Goal: Task Accomplishment & Management: Manage account settings

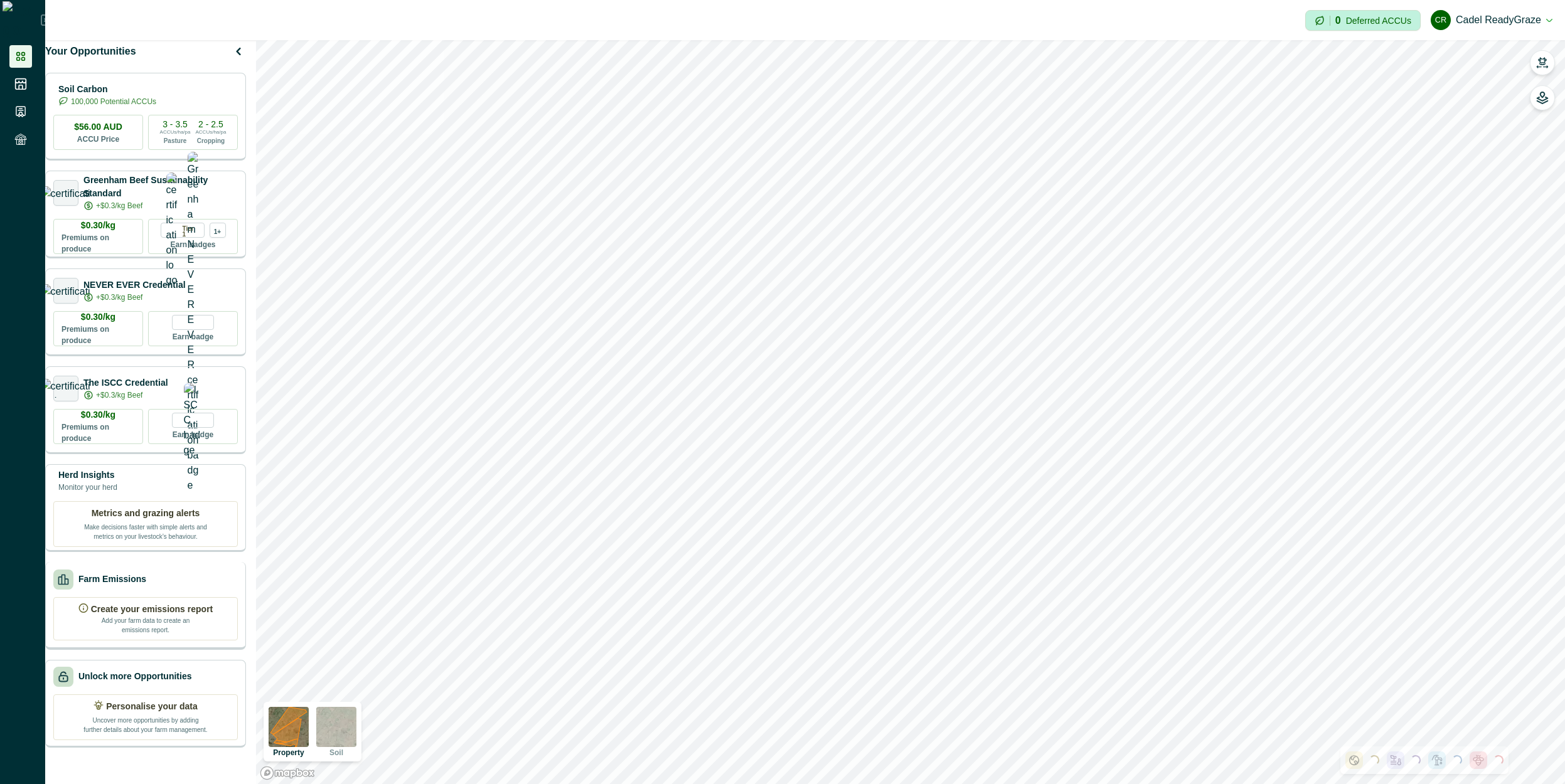
click at [153, 600] on div "Farm Emissions Create your emissions report Add your farm data to create an emi…" at bounding box center [146, 606] width 201 height 88
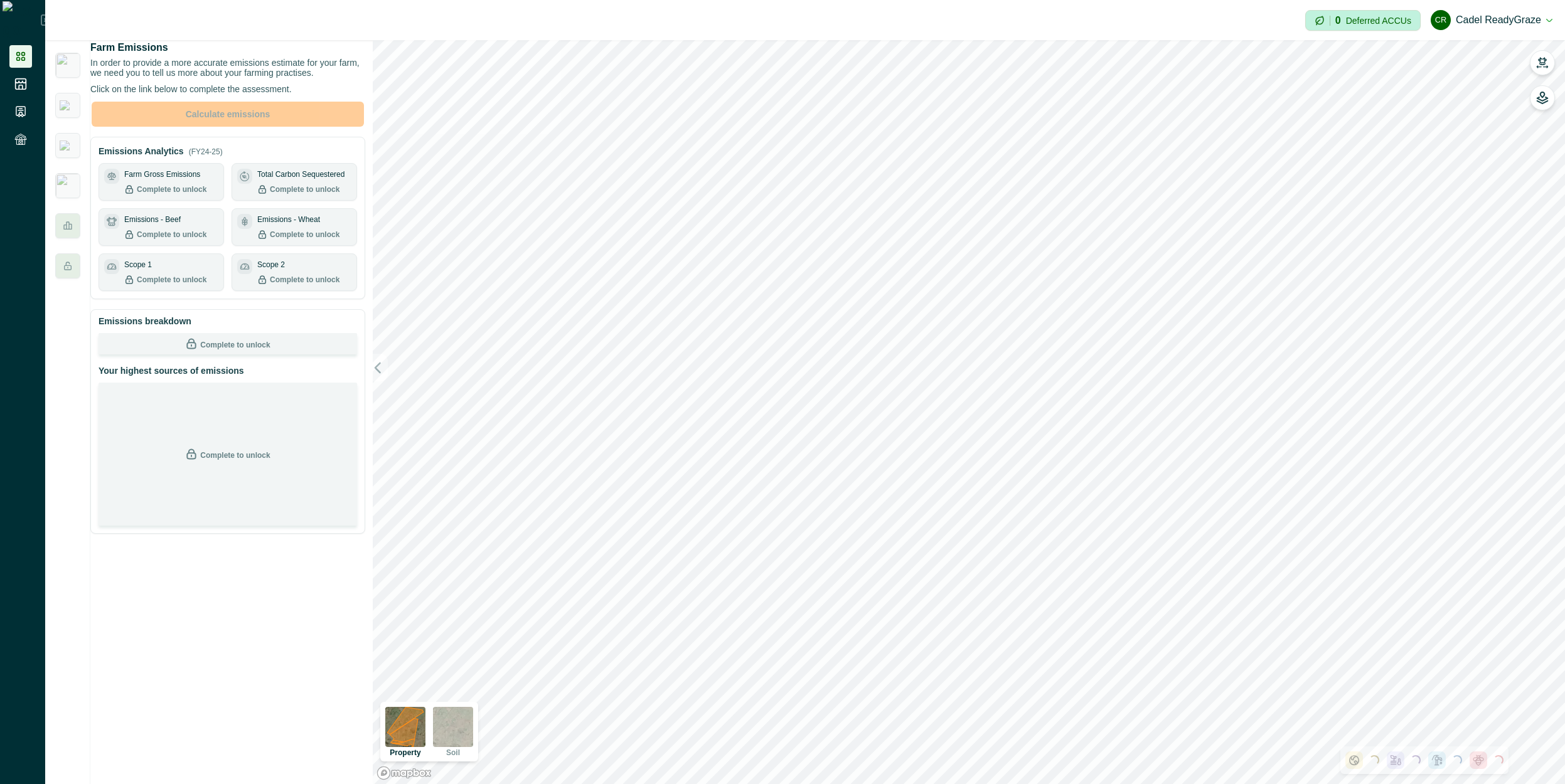
click at [164, 195] on p "Complete to unlock" at bounding box center [172, 189] width 70 height 11
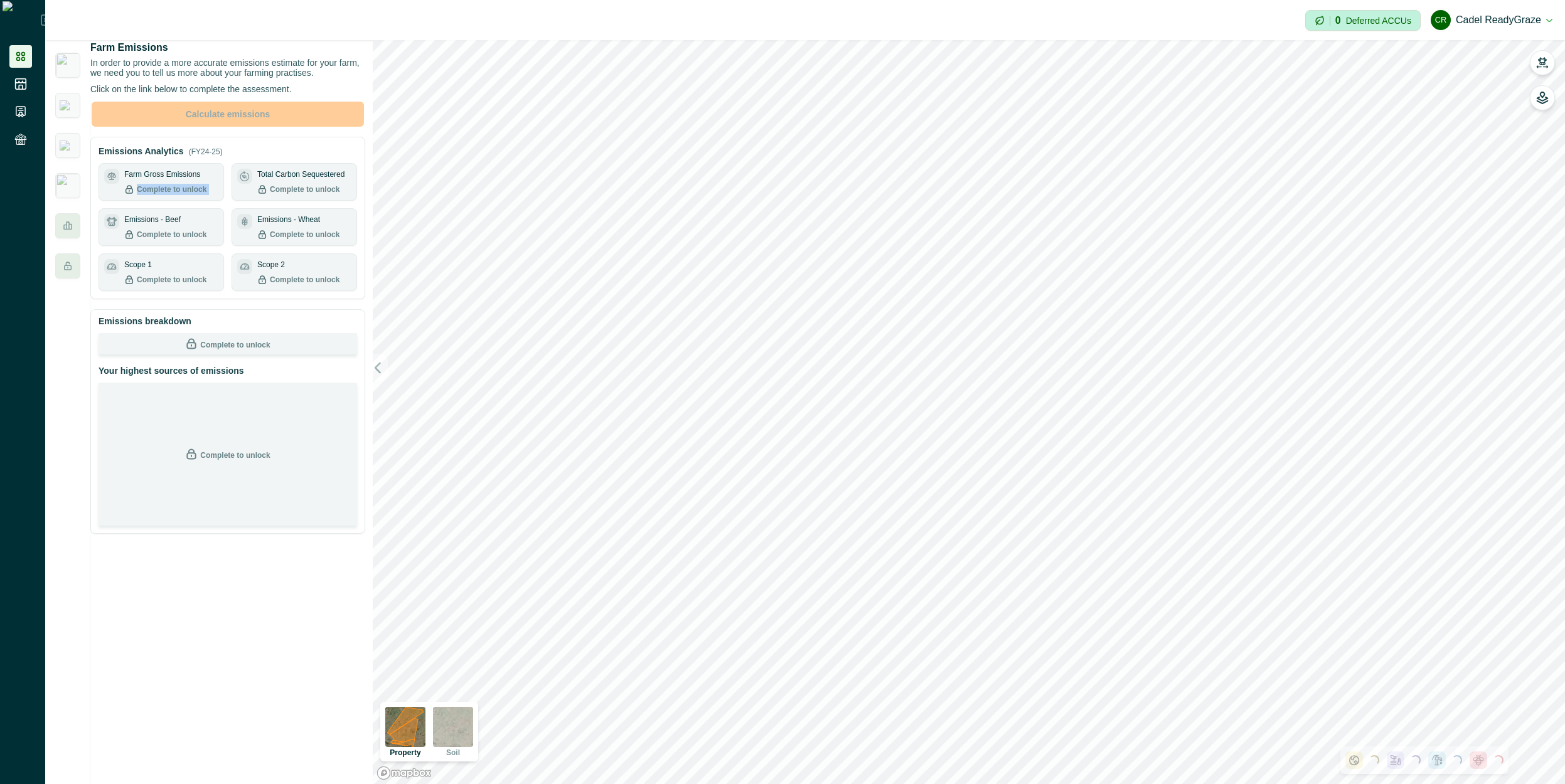
click at [164, 195] on p "Complete to unlock" at bounding box center [172, 189] width 70 height 11
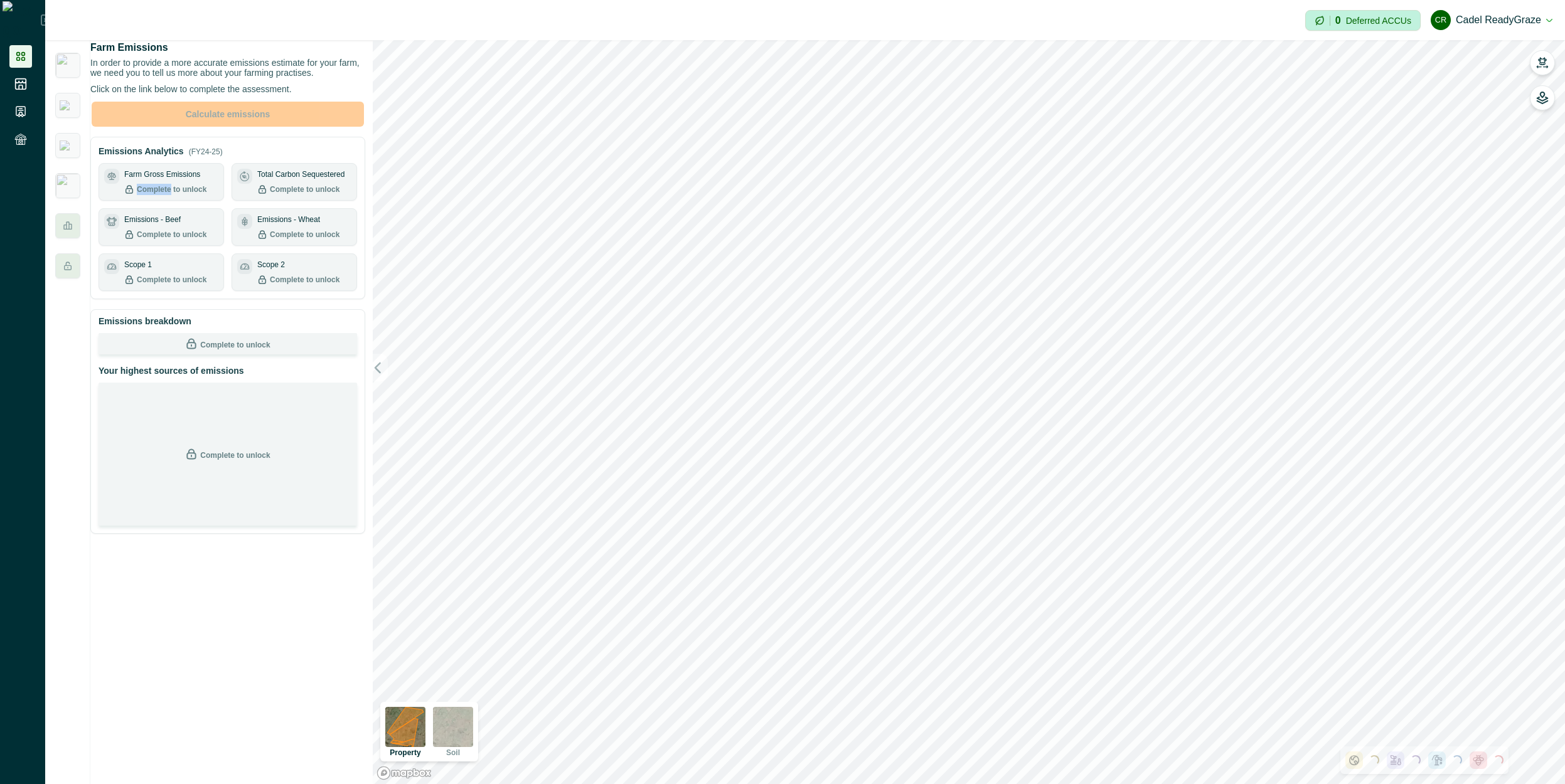
click at [164, 195] on p "Complete to unlock" at bounding box center [172, 189] width 70 height 11
click at [218, 78] on p "In order to provide a more accurate emissions estimate for your farm, we need y…" at bounding box center [227, 67] width 274 height 20
click at [200, 274] on div "Scope 1 Complete to unlock" at bounding box center [171, 272] width 94 height 26
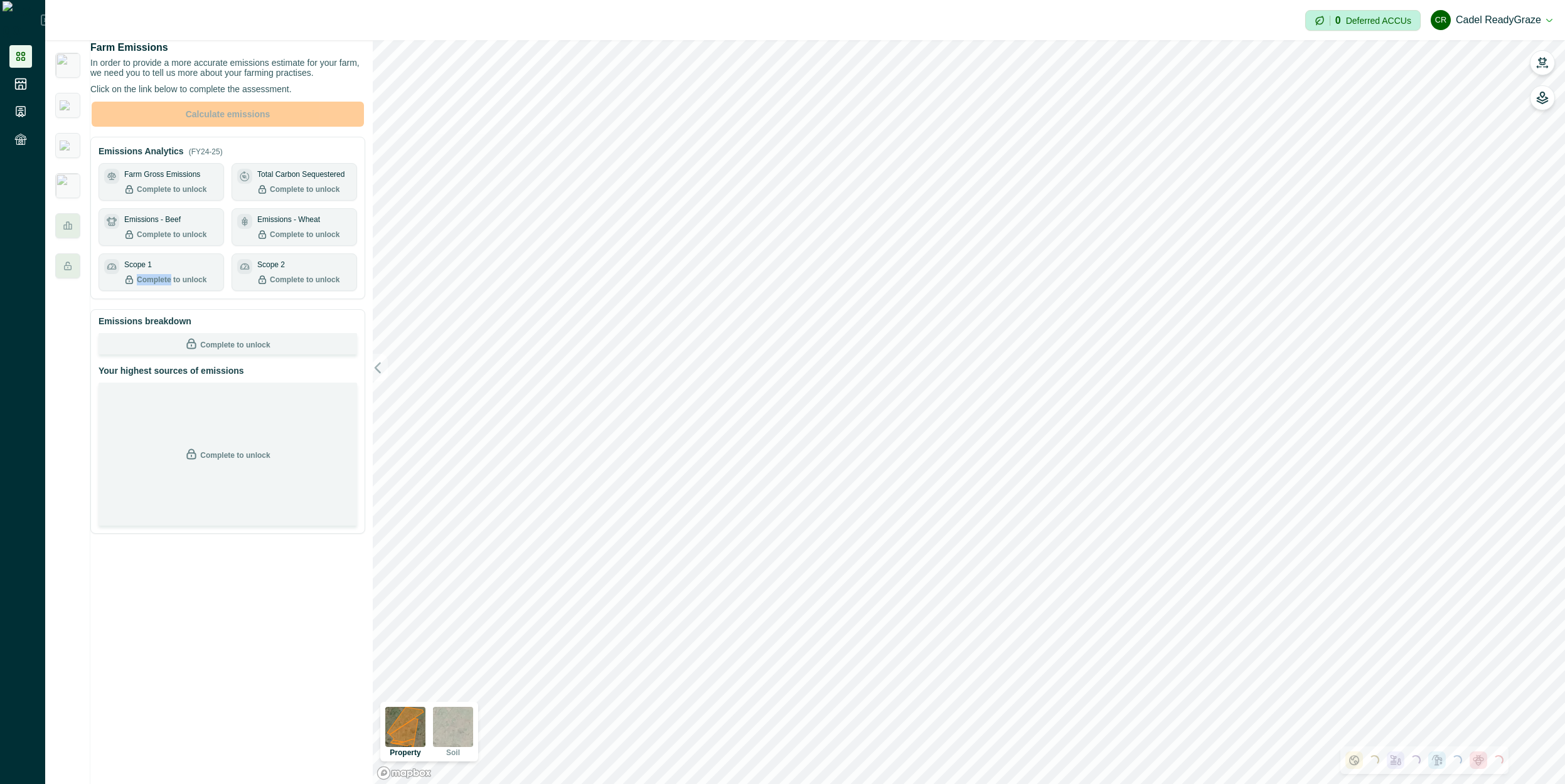
click at [200, 274] on div "Scope 1 Complete to unlock" at bounding box center [171, 272] width 94 height 26
click at [1482, 14] on button "CR Cadel ReadyGraze" at bounding box center [1491, 20] width 122 height 30
click at [1192, 30] on div "Impersonation Mode 0 Deferred ACCUs CR Cadel ReadyGraze Sign out" at bounding box center [805, 20] width 1520 height 40
click at [273, 286] on div "Complete to unlock" at bounding box center [298, 280] width 82 height 11
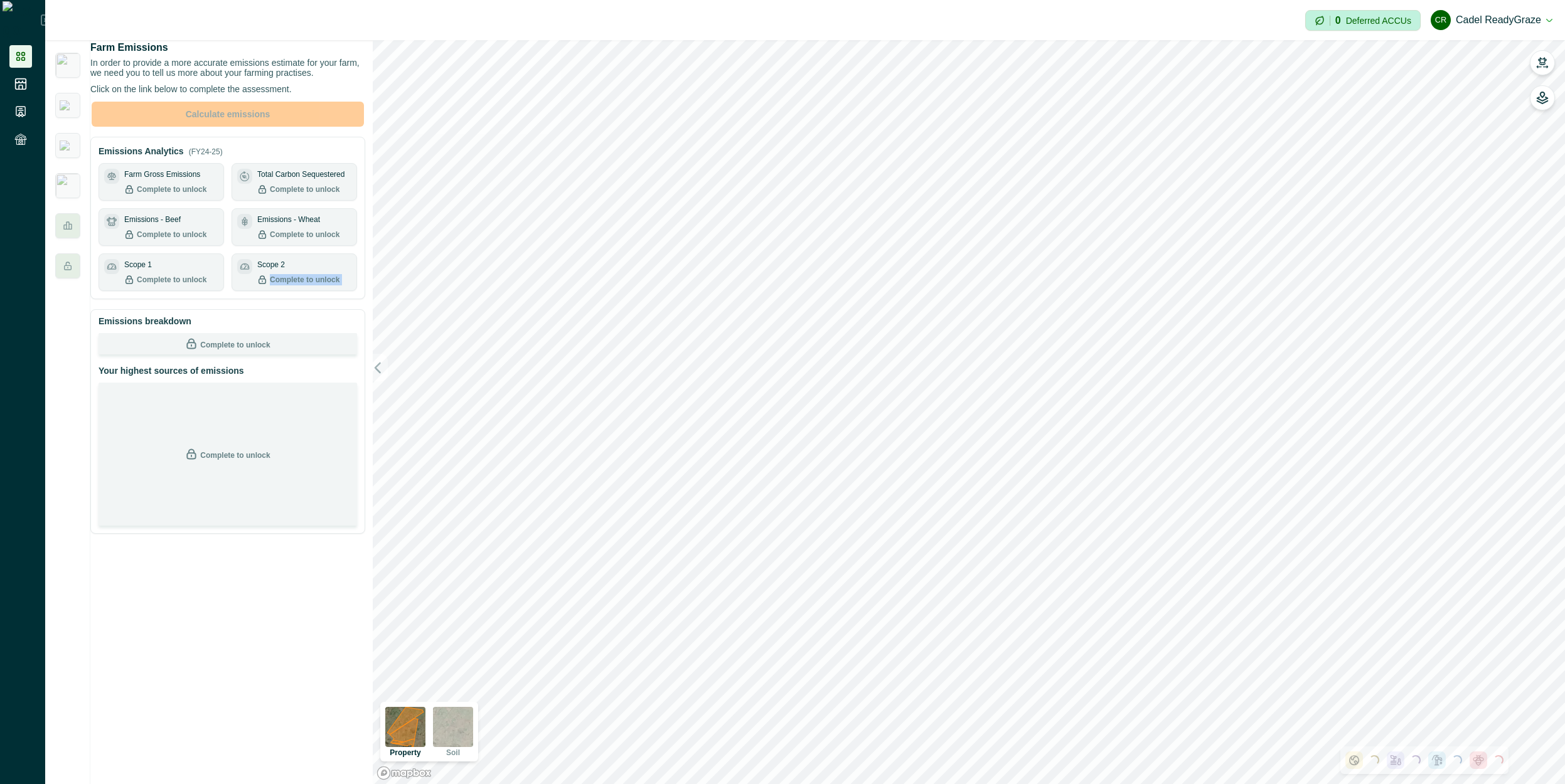
click at [273, 286] on div "Complete to unlock" at bounding box center [298, 280] width 82 height 11
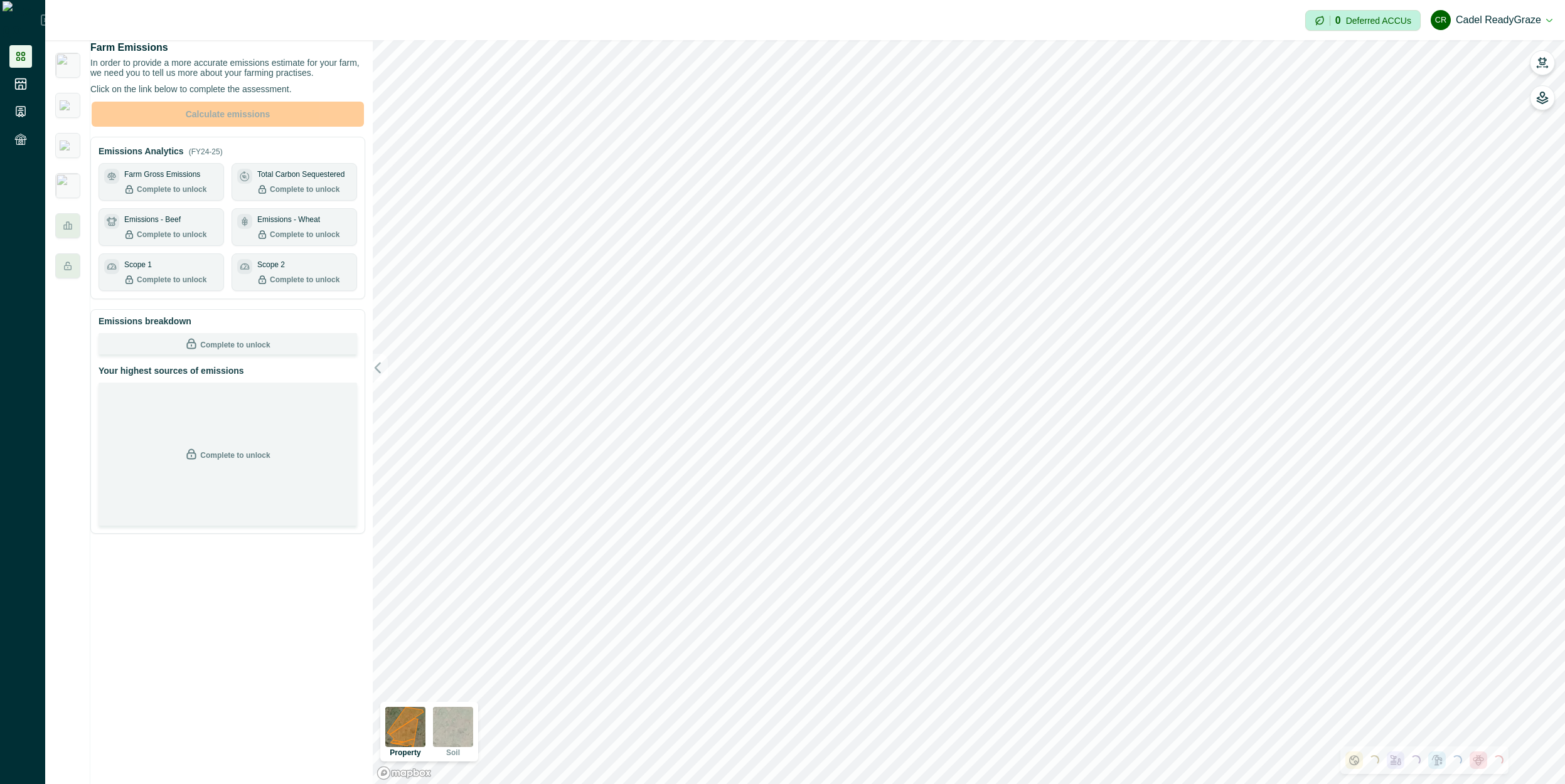
click at [1518, 21] on button "CR Cadel ReadyGraze" at bounding box center [1491, 20] width 122 height 30
click at [1465, 57] on button "Sign out" at bounding box center [1482, 56] width 139 height 20
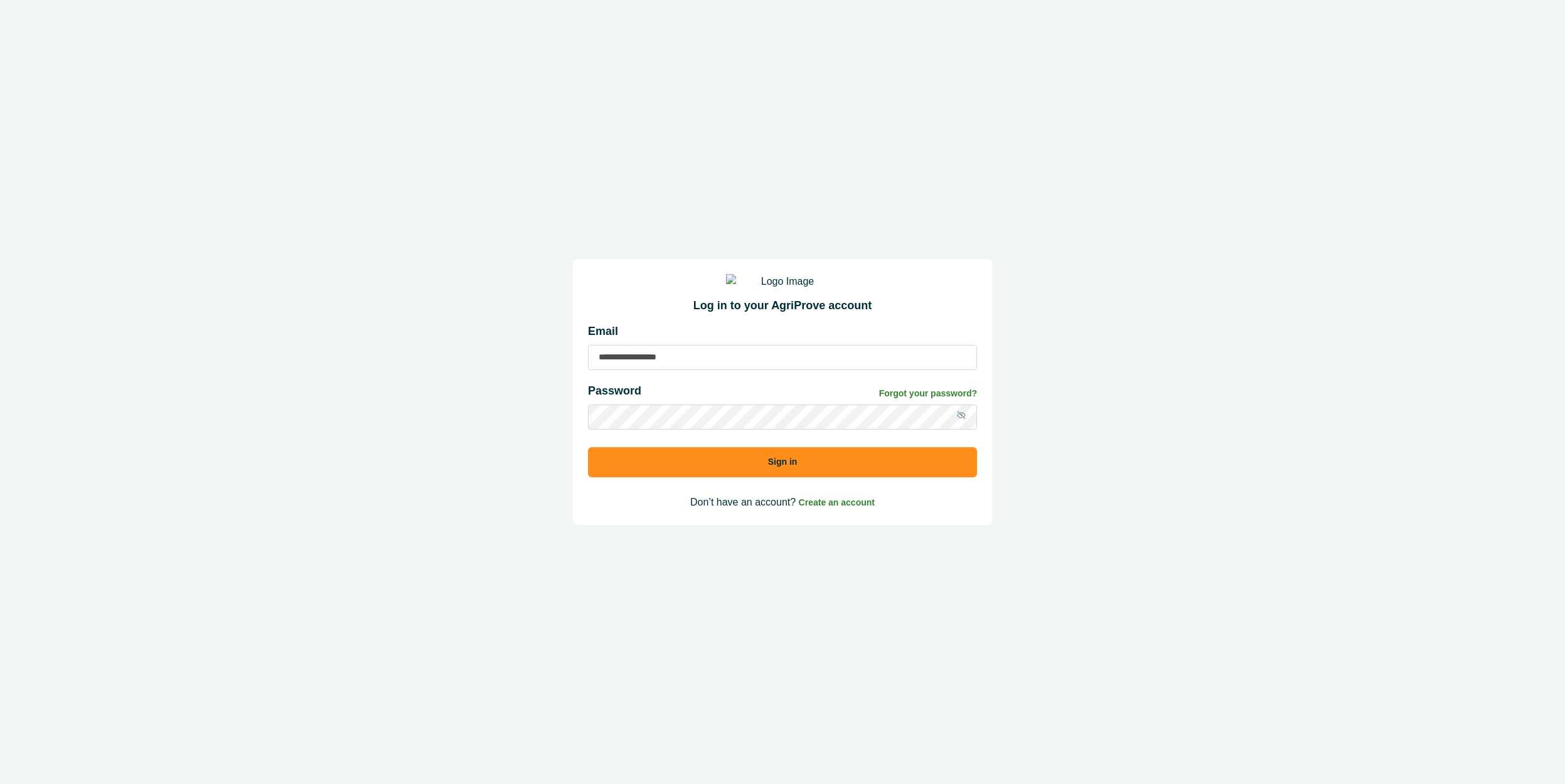
click at [784, 370] on input at bounding box center [782, 357] width 389 height 25
type input "**********"
click at [588, 448] on button "Sign in" at bounding box center [782, 463] width 389 height 30
